Goal: Use online tool/utility: Utilize a website feature to perform a specific function

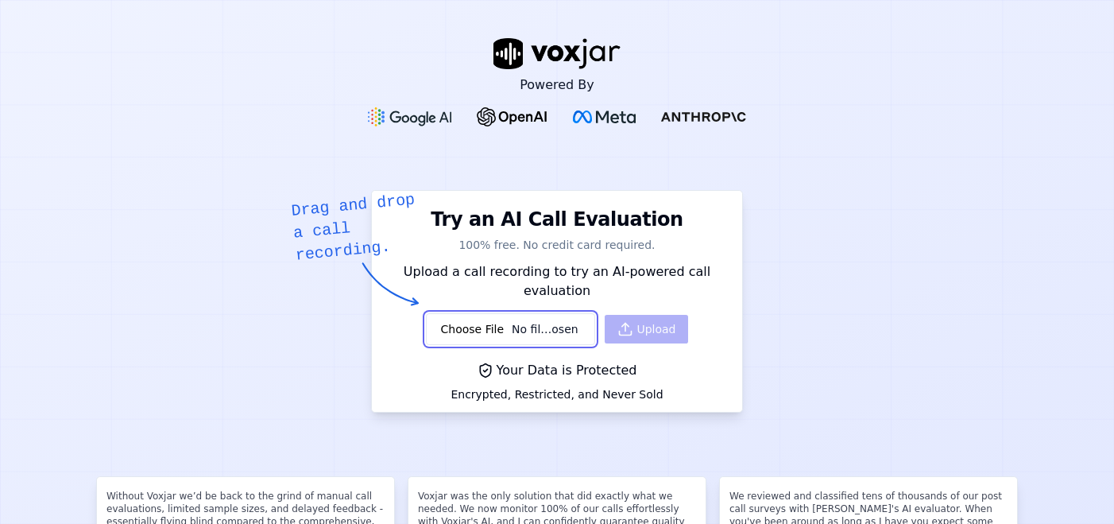
click at [463, 315] on input "file" at bounding box center [511, 329] width 170 height 32
type input "C:\fakepath\d2aa1482-7640-4427-9e84-dd3dd8b02609.wav"
click at [657, 315] on button "Upload" at bounding box center [646, 329] width 83 height 29
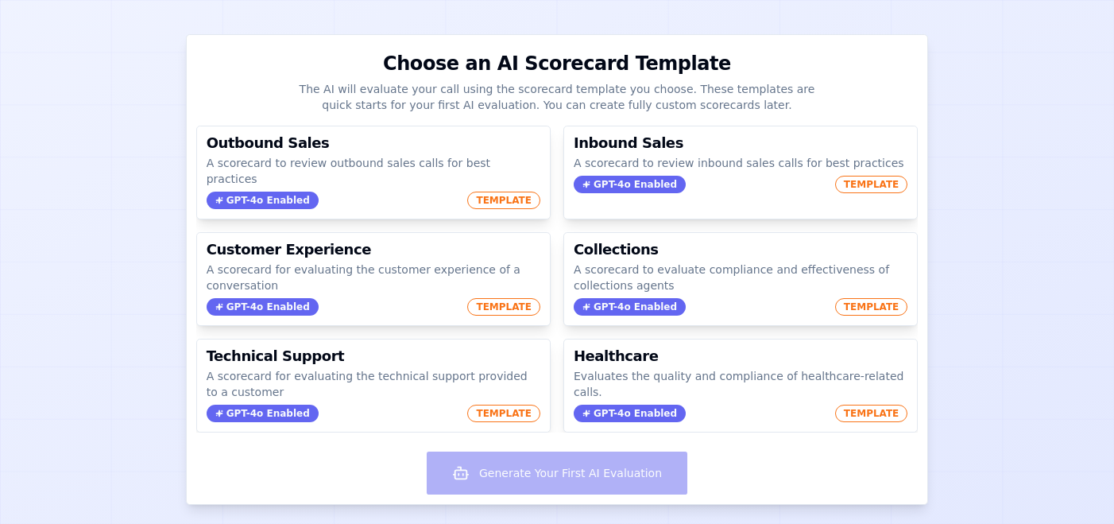
scroll to position [134, 0]
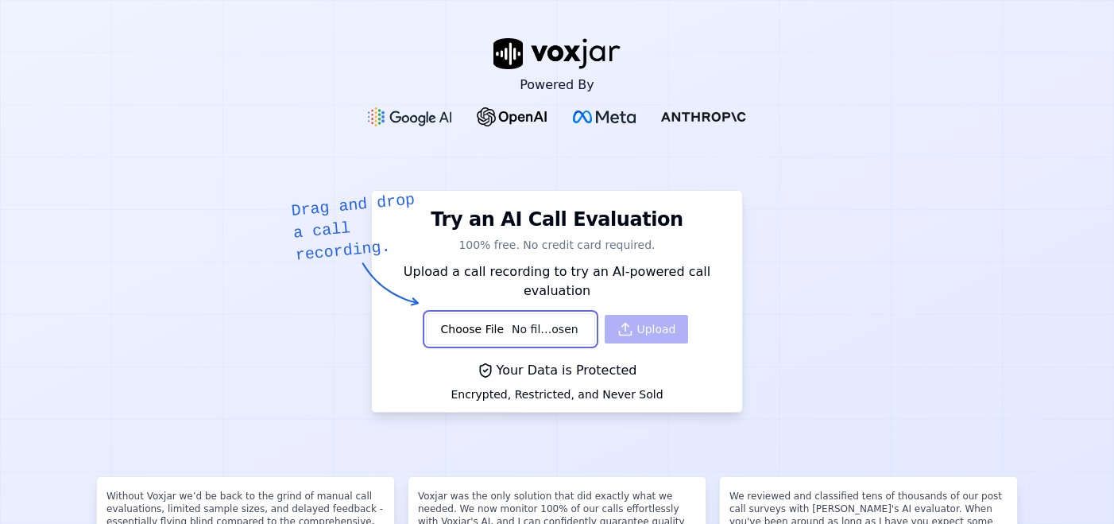
click at [483, 316] on input "file" at bounding box center [511, 329] width 170 height 32
type input "C:\fakepath\335af462-5e27-4e5f-a51e-f7e96505a272.wav"
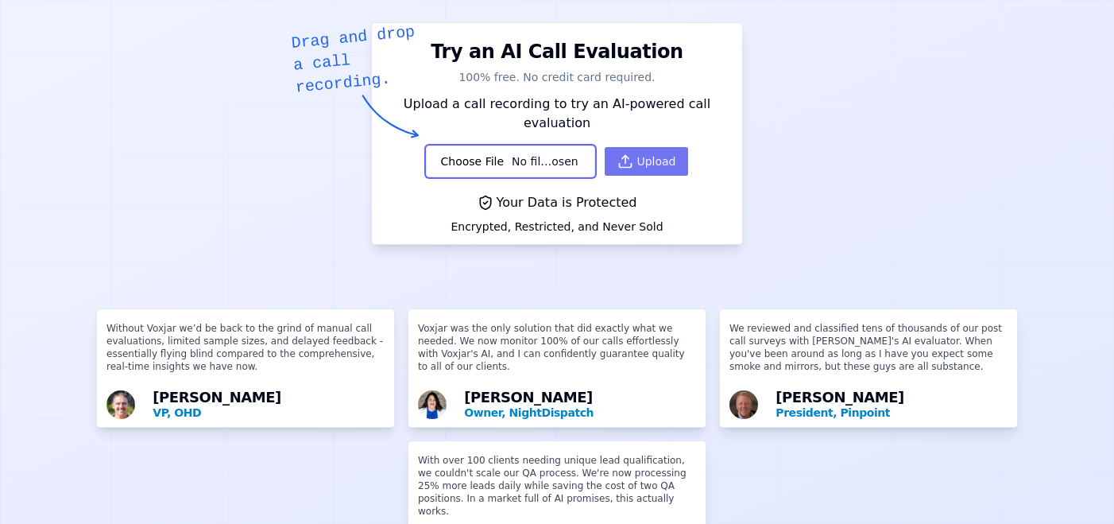
click at [657, 147] on button "Upload" at bounding box center [646, 161] width 83 height 29
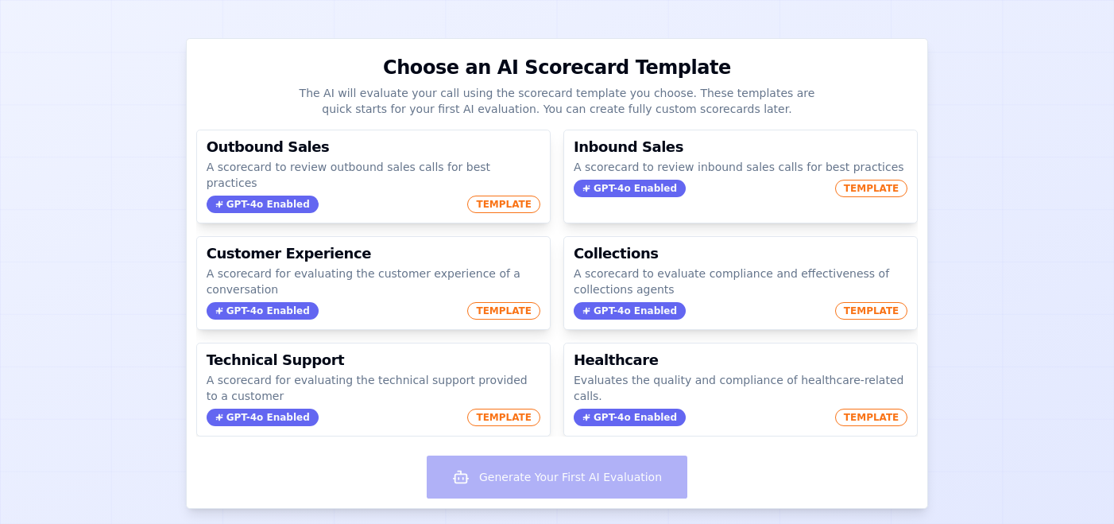
scroll to position [126, 0]
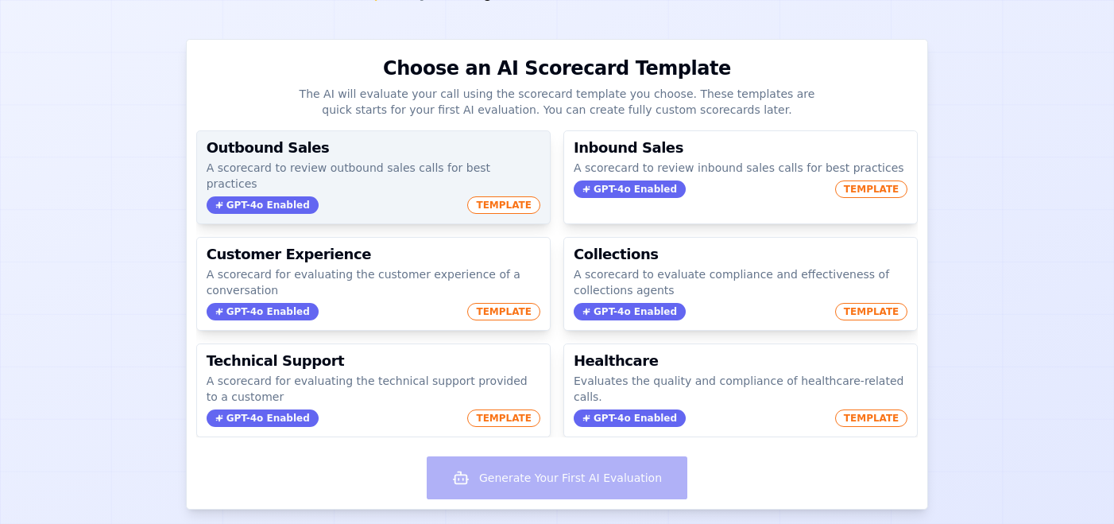
click at [322, 196] on div "GPT-4o Enabled TEMPLATE" at bounding box center [374, 204] width 334 height 17
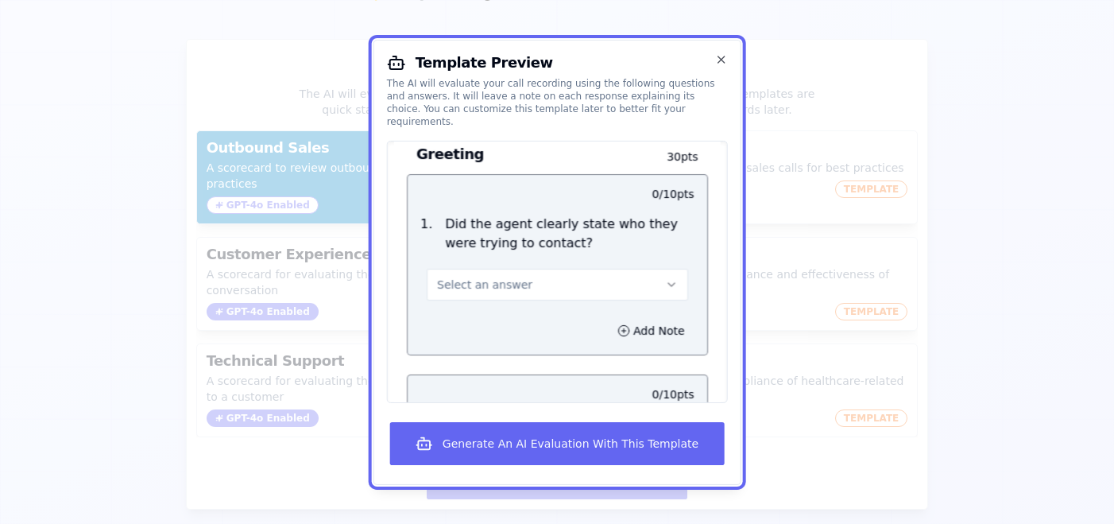
scroll to position [109, 0]
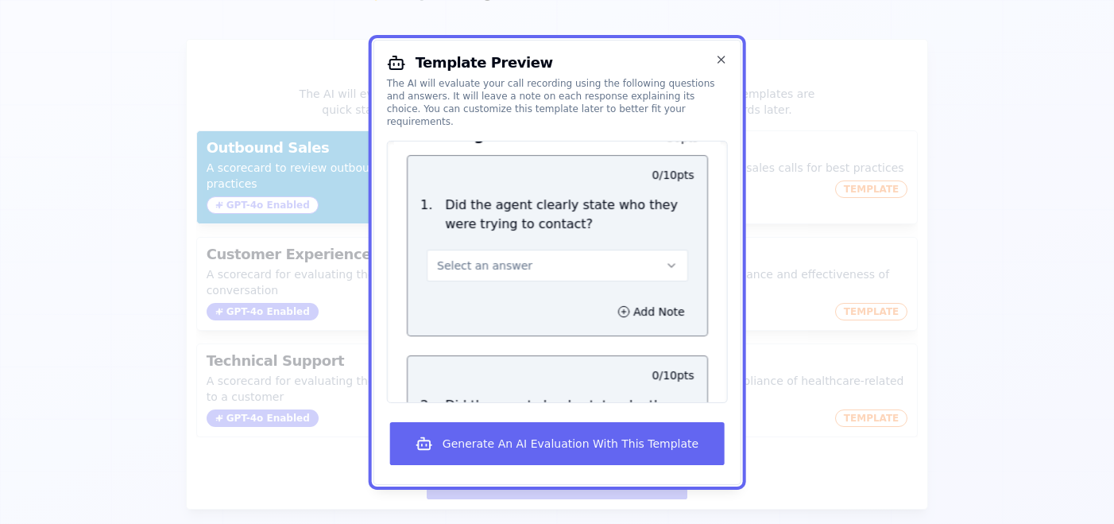
click at [524, 250] on button "Select an answer" at bounding box center [558, 265] width 262 height 32
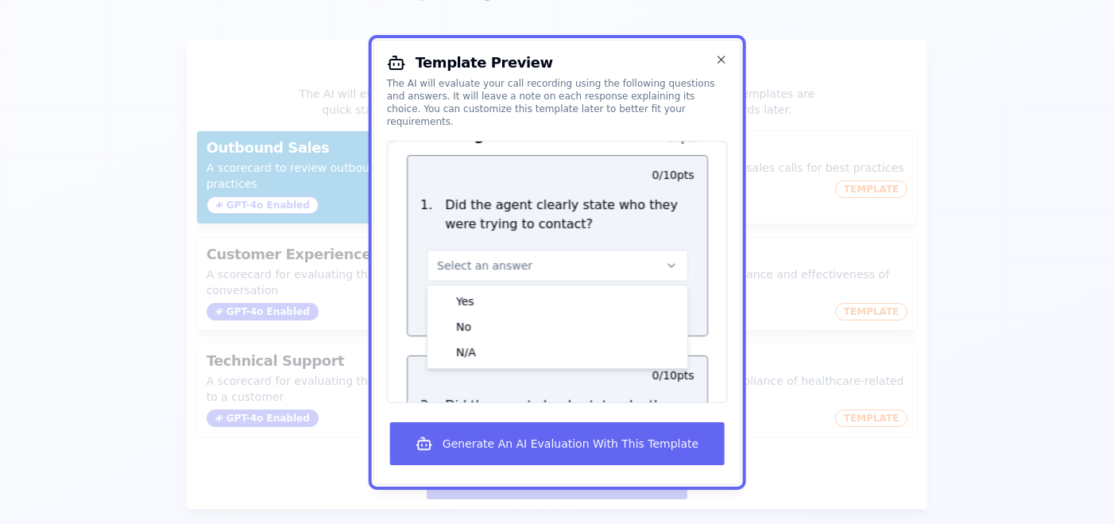
click at [558, 211] on p "Did the agent clearly state who they were trying to contact?" at bounding box center [569, 214] width 249 height 38
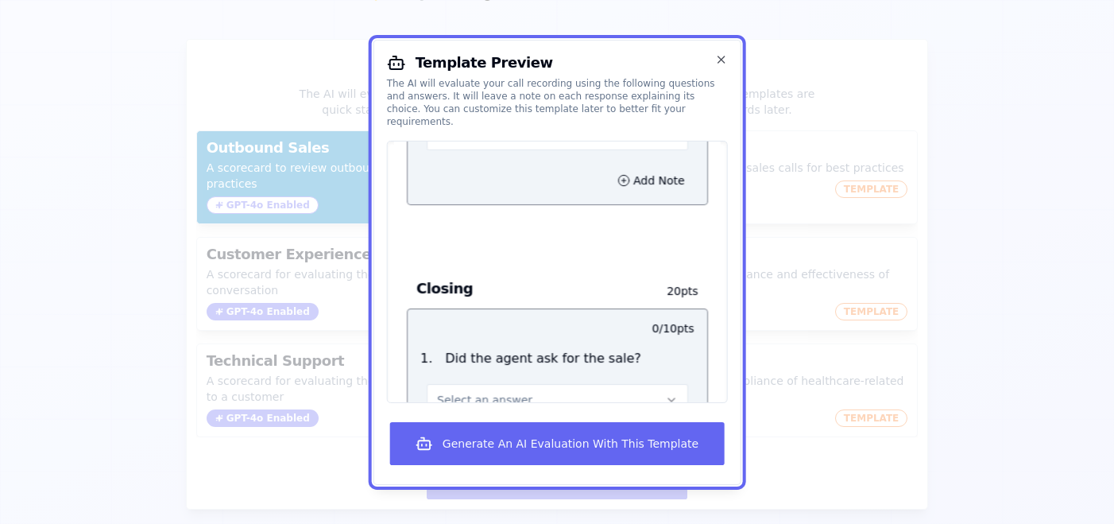
scroll to position [1720, 0]
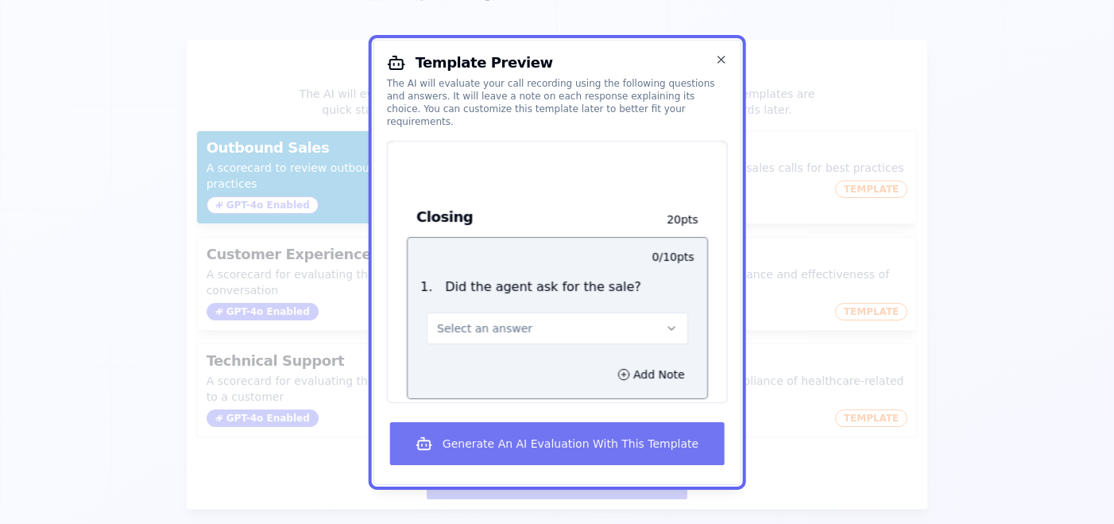
click at [533, 450] on button "Generate An AI Evaluation With This Template" at bounding box center [557, 443] width 334 height 43
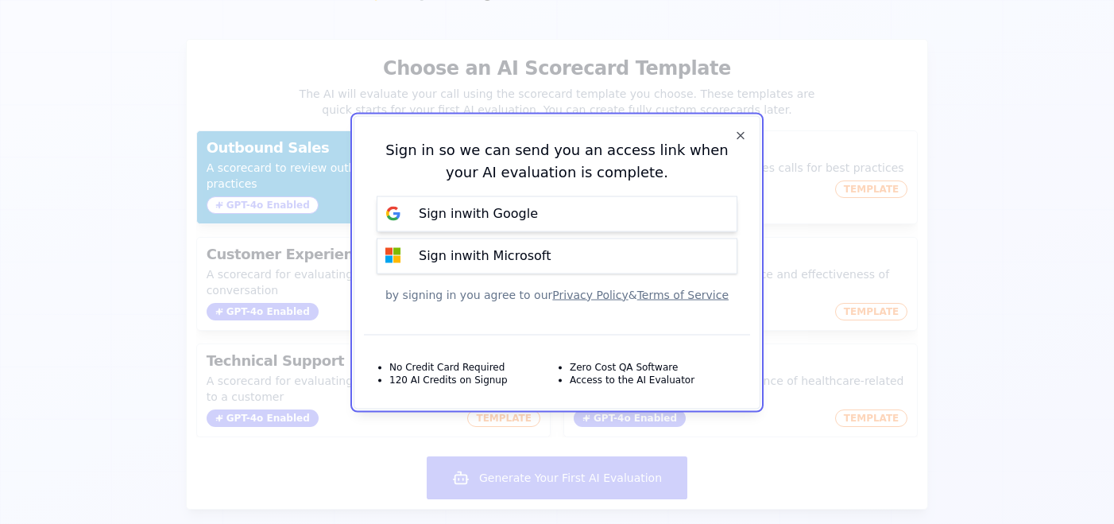
click at [452, 216] on p "Sign in with Google" at bounding box center [478, 213] width 119 height 19
